Goal: Task Accomplishment & Management: Complete application form

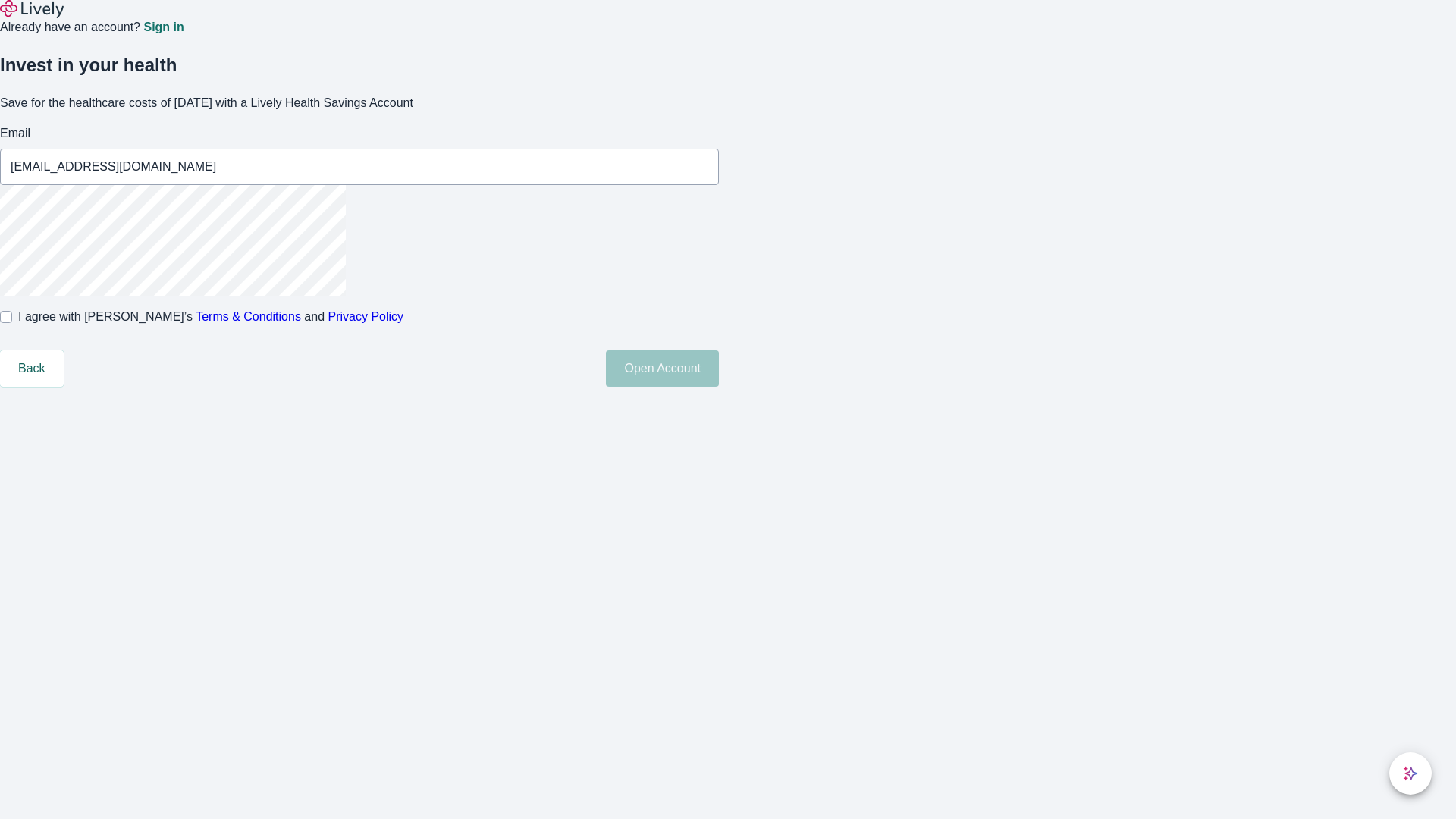
click at [12, 323] on input "I agree with Lively’s Terms & Conditions and Privacy Policy" at bounding box center [6, 317] width 12 height 12
checkbox input "true"
click at [719, 387] on button "Open Account" at bounding box center [663, 369] width 113 height 36
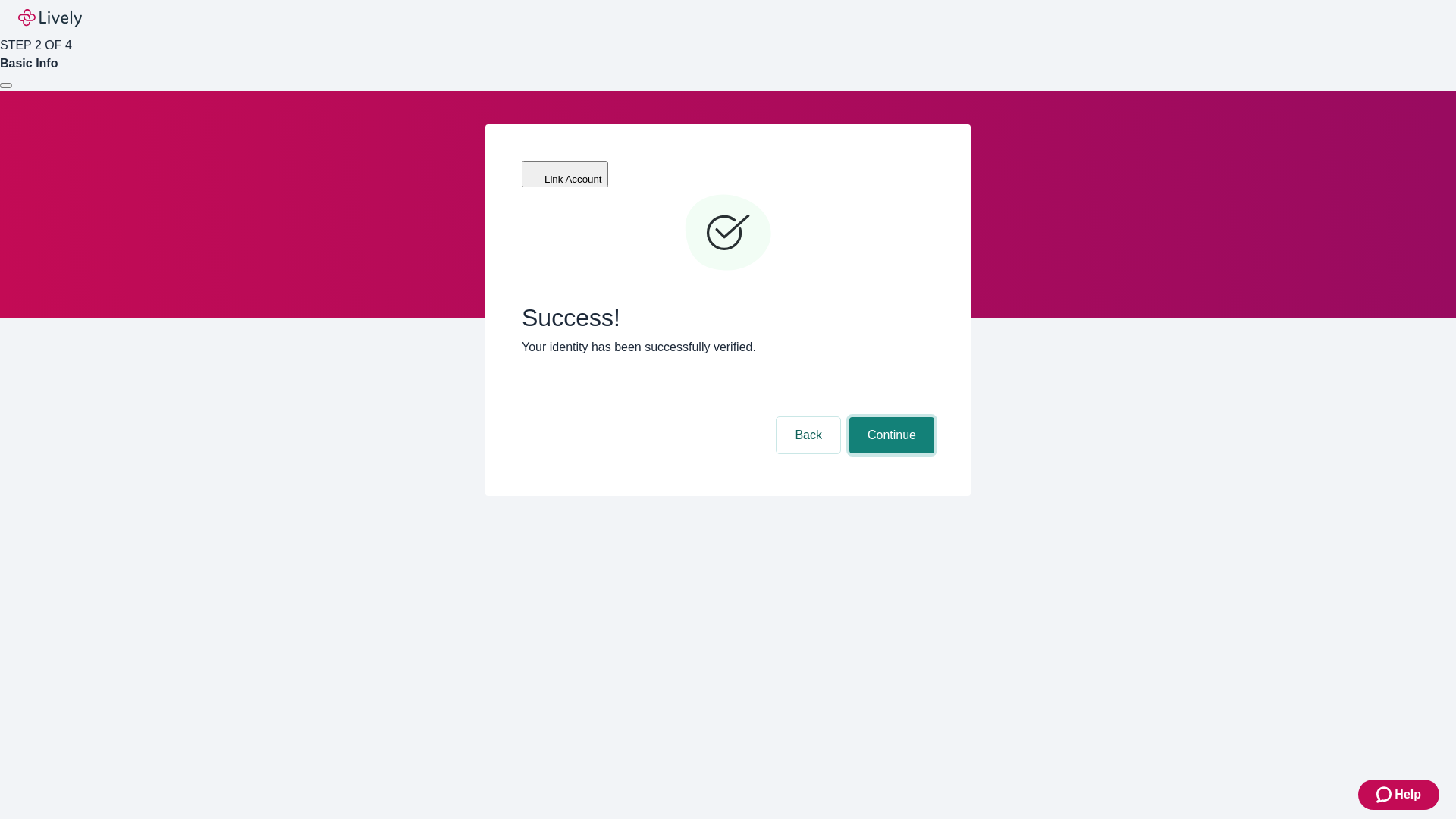
click at [889, 417] on button "Continue" at bounding box center [892, 434] width 85 height 36
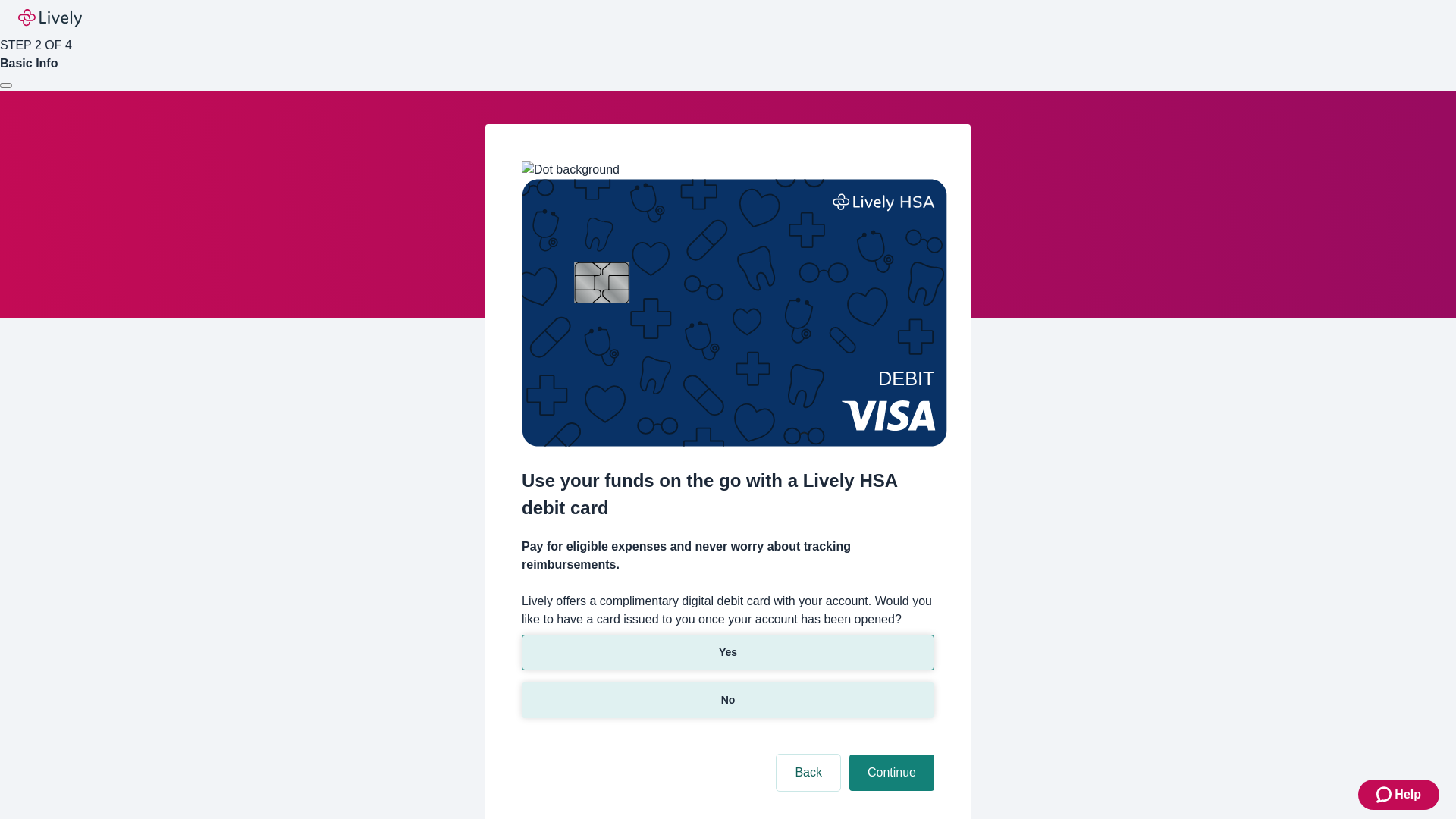
click at [727, 692] on p "No" at bounding box center [728, 700] width 14 height 16
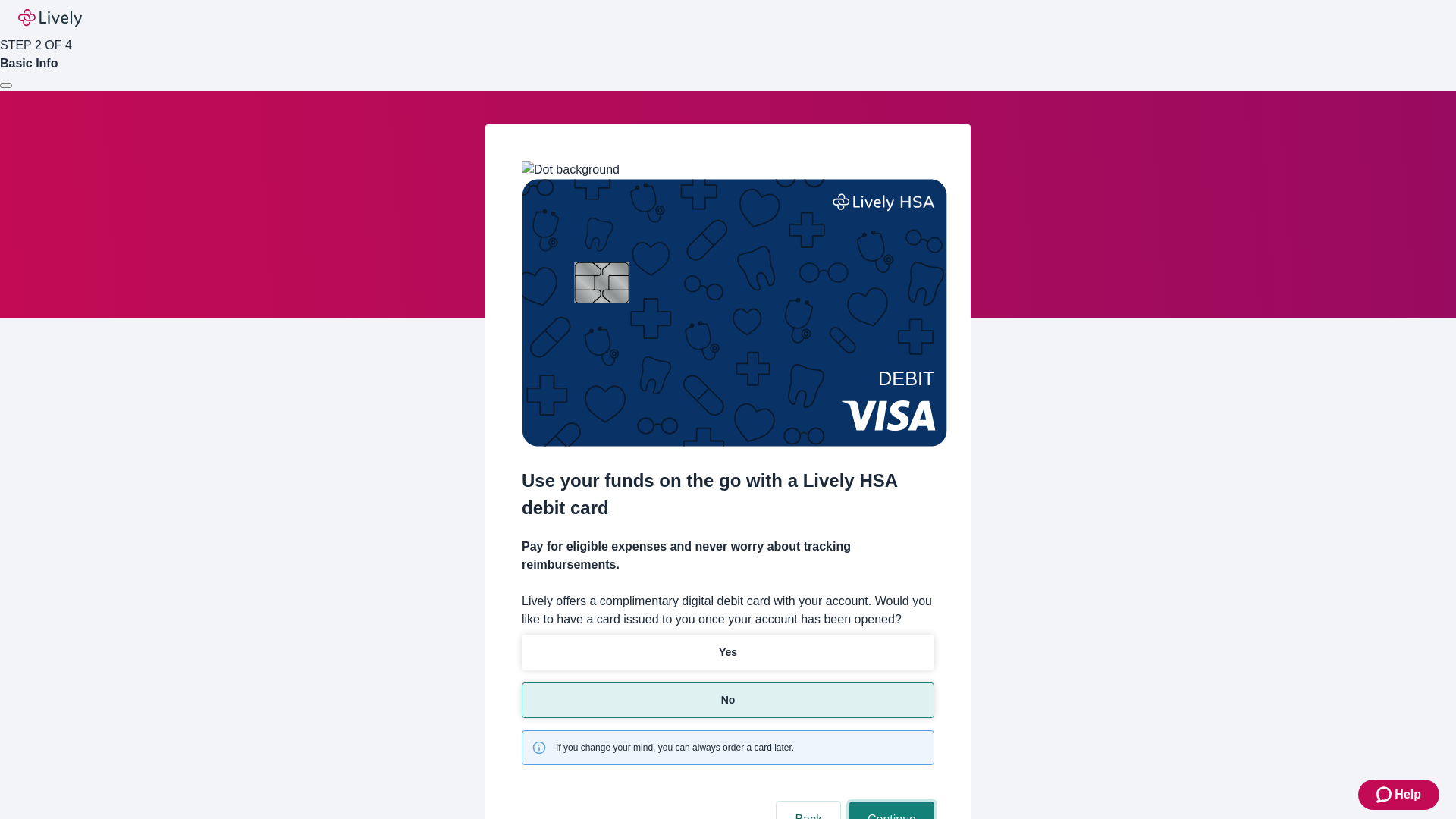
click at [889, 801] on button "Continue" at bounding box center [892, 819] width 85 height 36
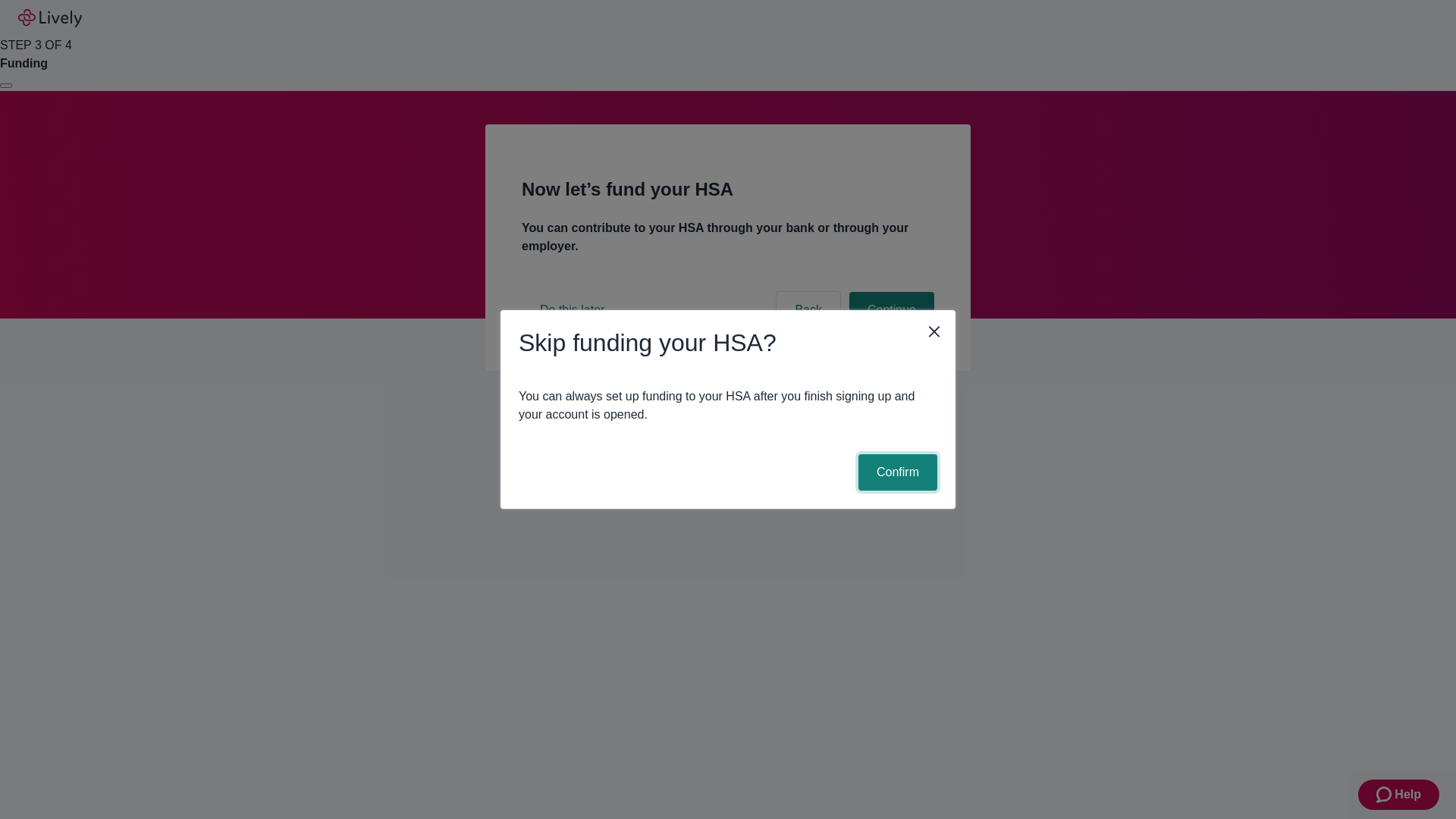
click at [896, 472] on button "Confirm" at bounding box center [897, 472] width 79 height 36
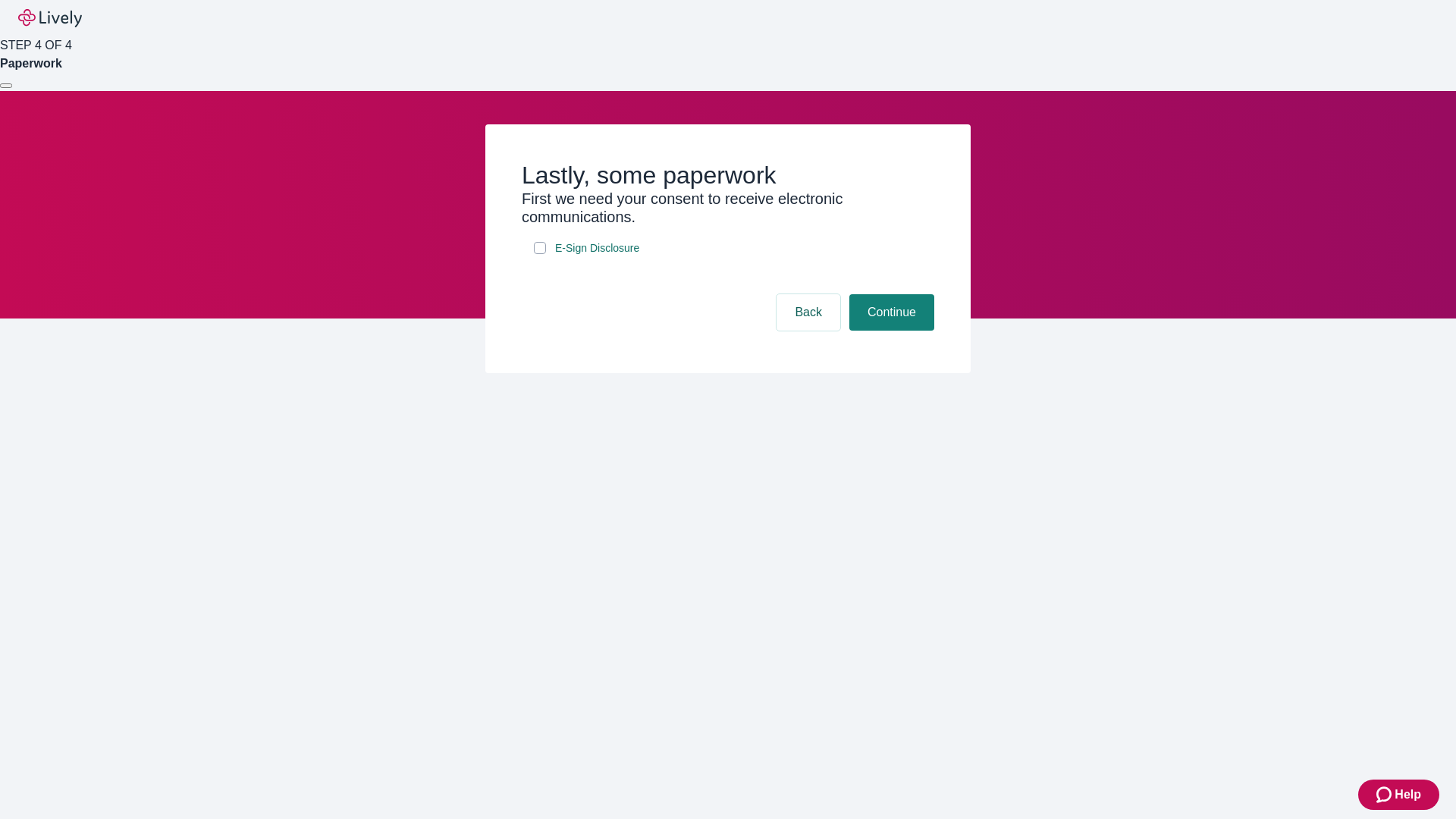
click at [540, 254] on input "E-Sign Disclosure" at bounding box center [540, 248] width 12 height 12
checkbox input "true"
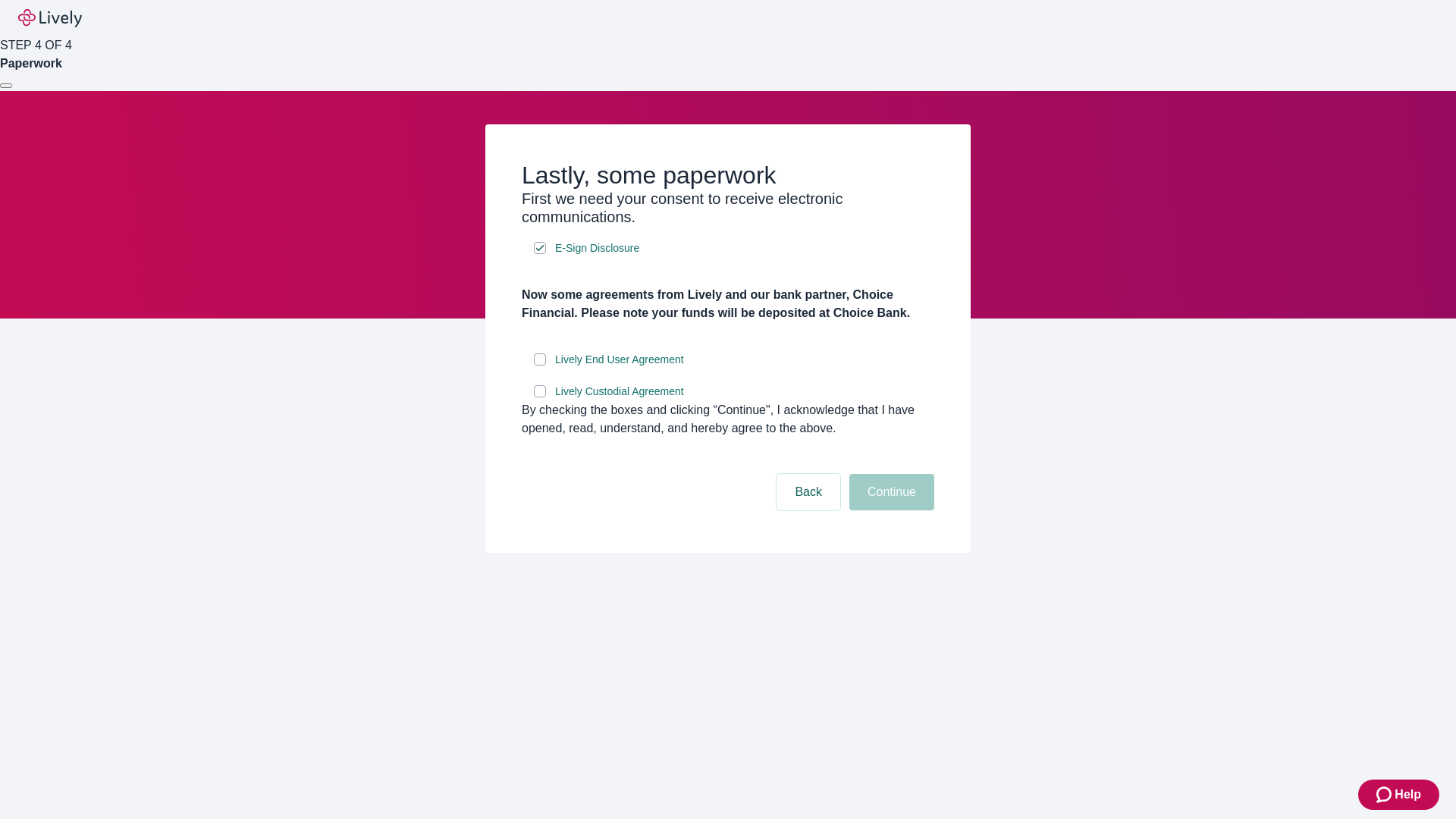
click at [540, 365] on input "Lively End User Agreement" at bounding box center [540, 359] width 12 height 12
checkbox input "true"
click at [540, 397] on input "Lively Custodial Agreement" at bounding box center [540, 391] width 12 height 12
checkbox input "true"
click at [889, 511] on button "Continue" at bounding box center [892, 492] width 85 height 36
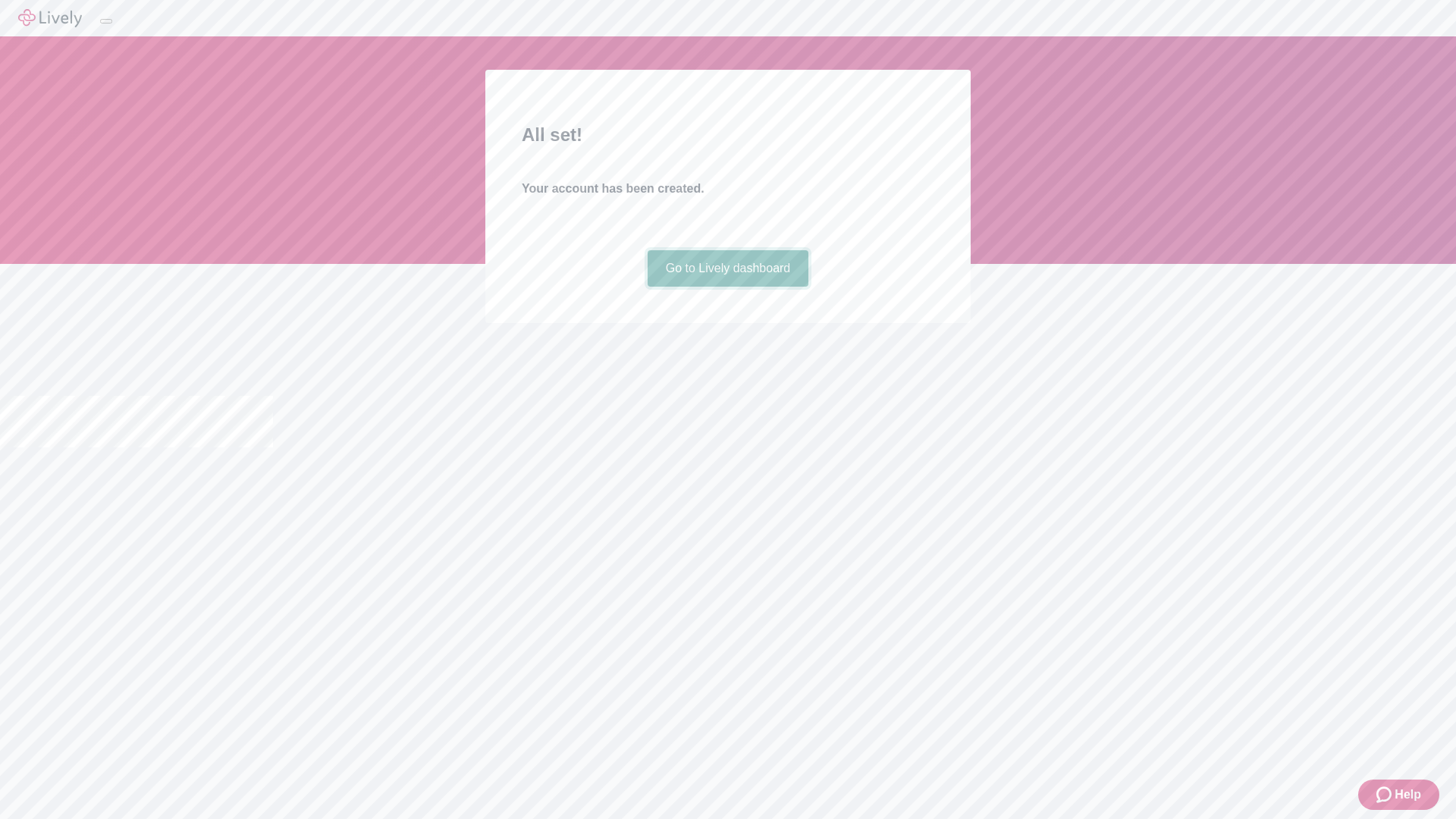
click at [727, 287] on link "Go to Lively dashboard" at bounding box center [728, 268] width 161 height 36
